Goal: Transaction & Acquisition: Download file/media

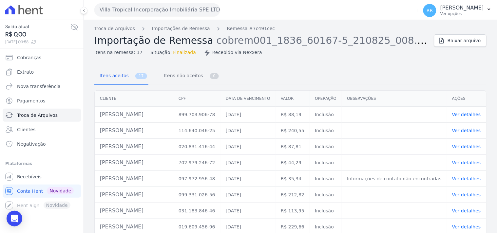
click at [136, 12] on button "Villa Tropical Incorporação Imobiliária SPE LTDA" at bounding box center [157, 9] width 126 height 13
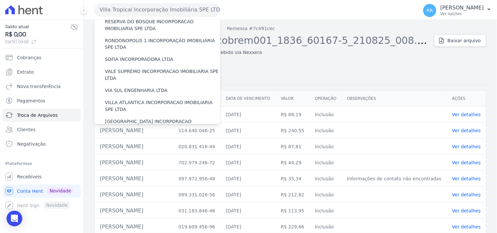
scroll to position [293, 0]
click at [117, 118] on label "[GEOGRAPHIC_DATA] INCORPORACAO IMOBILIARIA SPE LTDA" at bounding box center [162, 125] width 115 height 14
click at [0, 0] on input "[GEOGRAPHIC_DATA] INCORPORACAO IMOBILIARIA SPE LTDA" at bounding box center [0, 0] width 0 height 0
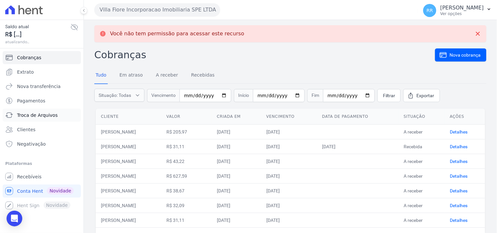
click at [47, 111] on link "Troca de Arquivos" at bounding box center [42, 115] width 78 height 13
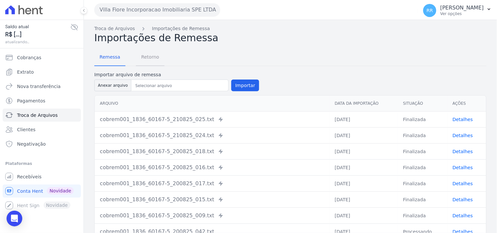
click at [143, 58] on span "Retorno" at bounding box center [150, 56] width 26 height 13
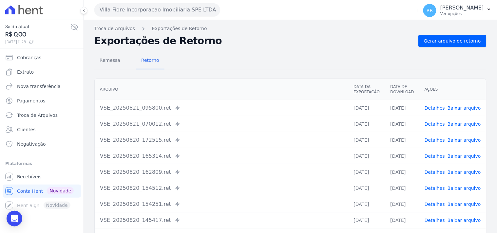
click at [461, 47] on div "Remessa Retorno [GEOGRAPHIC_DATA] Data da Exportação Data de Download Ações VSE…" at bounding box center [290, 165] width 392 height 237
click at [465, 41] on span "Gerar arquivo de retorno" at bounding box center [452, 41] width 57 height 7
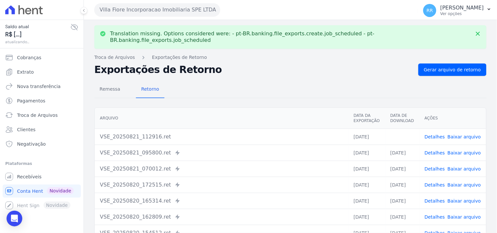
click at [462, 134] on link "Baixar arquivo" at bounding box center [464, 136] width 33 height 5
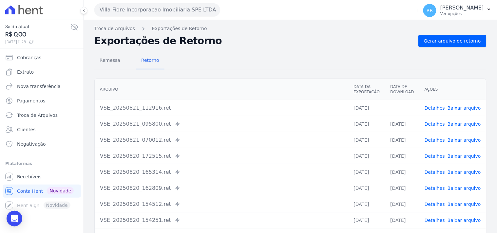
drag, startPoint x: 301, startPoint y: 48, endPoint x: 318, endPoint y: 52, distance: 17.7
click at [301, 48] on div "Remessa Retorno [GEOGRAPHIC_DATA] Data da Exportação Data de Download Ações VSE…" at bounding box center [290, 165] width 392 height 237
